Goal: Find specific page/section: Find specific page/section

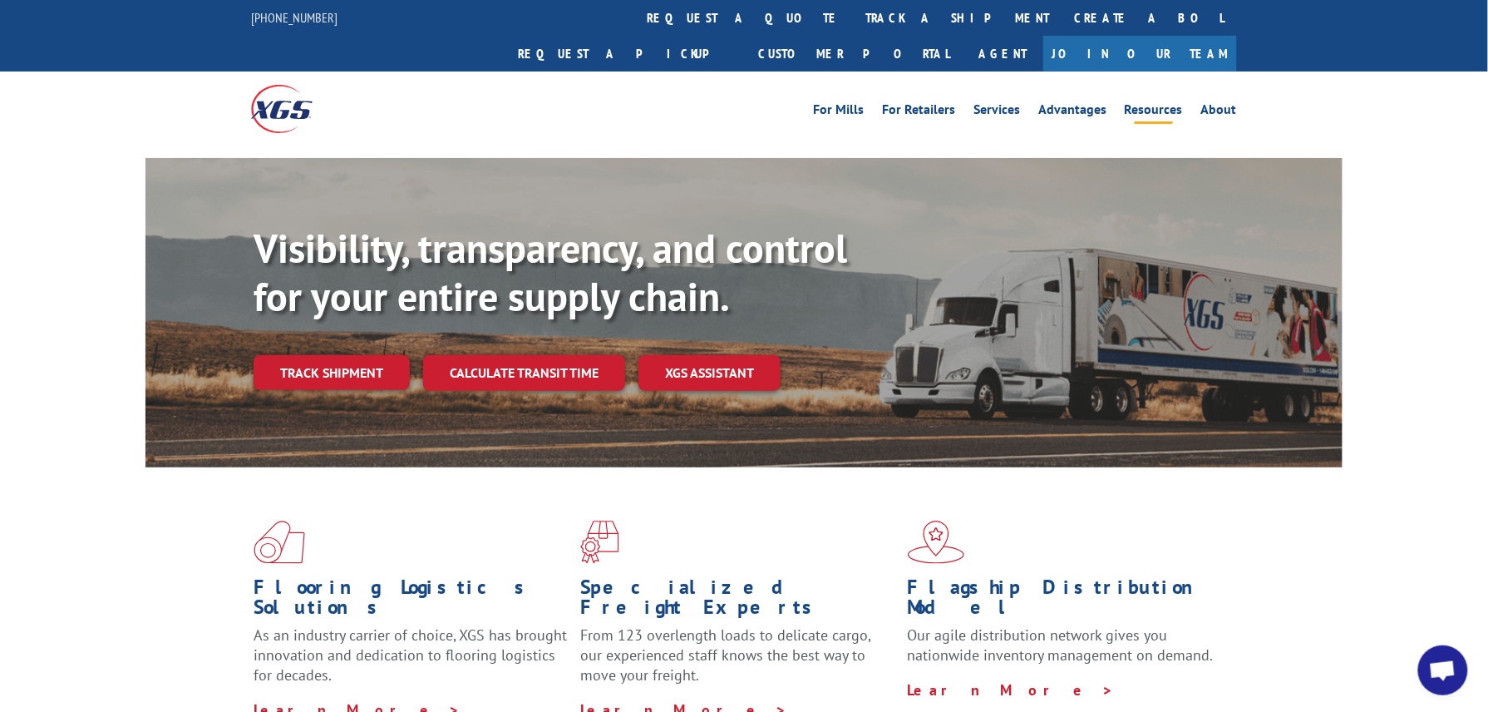
click at [1133, 103] on link "Resources" at bounding box center [1154, 112] width 58 height 18
